Goal: Task Accomplishment & Management: Use online tool/utility

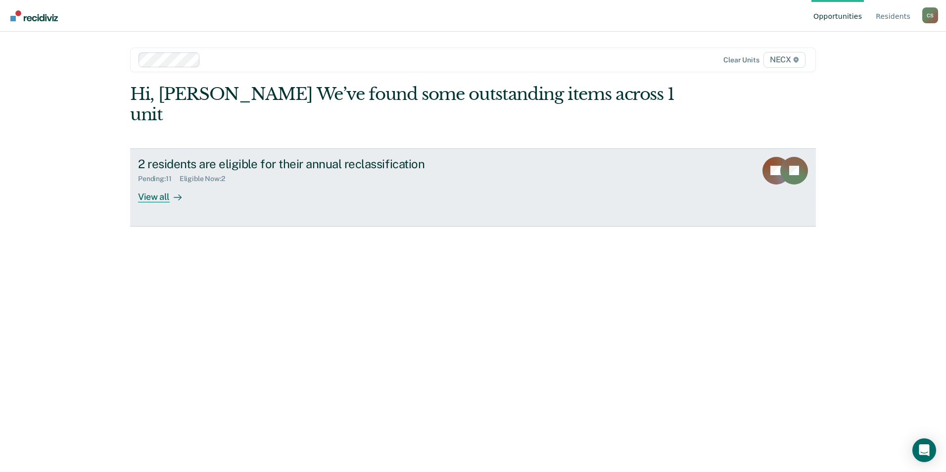
click at [160, 183] on div "View all" at bounding box center [165, 192] width 55 height 19
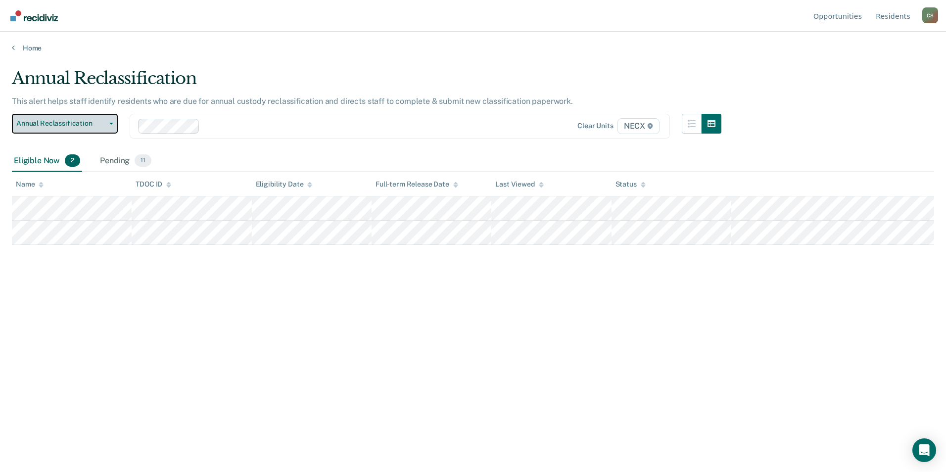
click at [58, 122] on span "Annual Reclassification" at bounding box center [60, 123] width 89 height 8
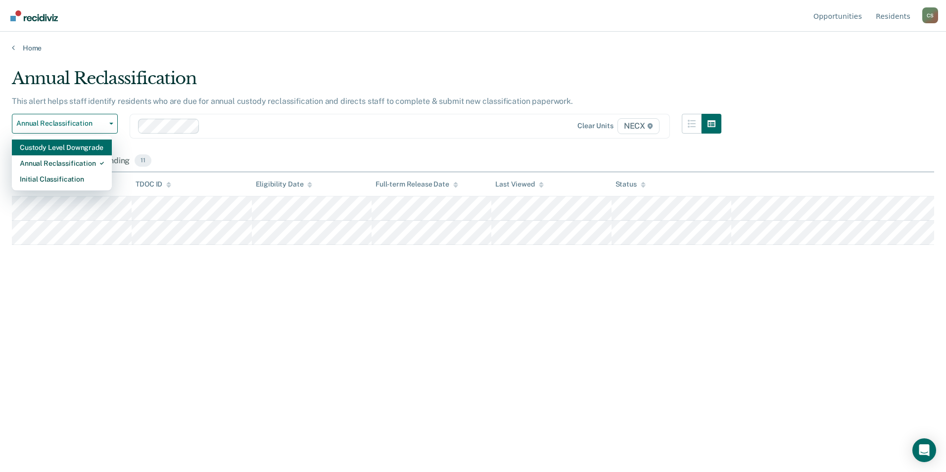
click at [59, 151] on div "Custody Level Downgrade" at bounding box center [62, 148] width 84 height 16
